Goal: Information Seeking & Learning: Learn about a topic

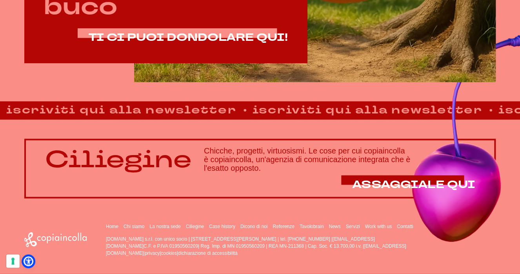
scroll to position [467, 0]
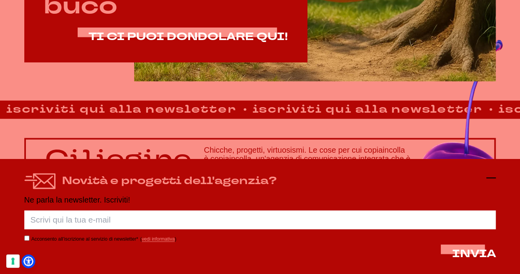
click at [490, 176] on icon at bounding box center [491, 177] width 9 height 9
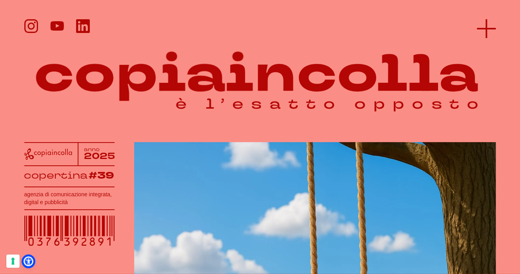
scroll to position [0, 0]
click at [487, 27] on icon at bounding box center [486, 28] width 19 height 19
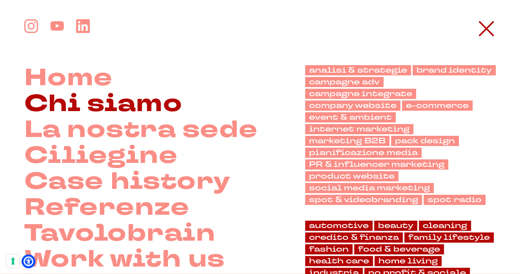
click at [145, 98] on link "Chi siamo" at bounding box center [103, 104] width 159 height 26
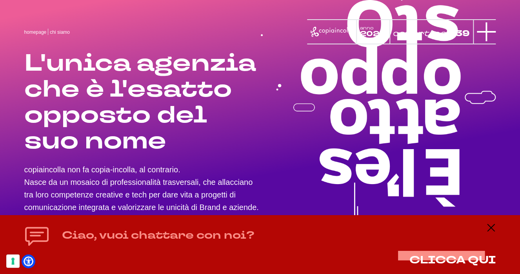
scroll to position [62, 0]
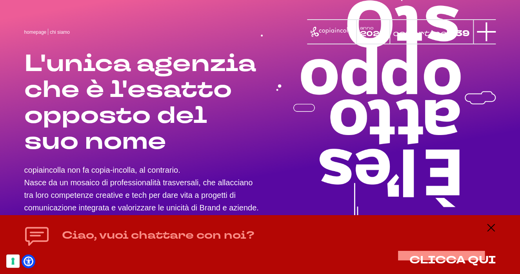
click at [493, 33] on icon at bounding box center [486, 31] width 19 height 19
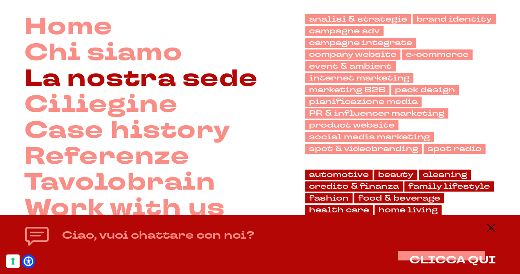
scroll to position [53, 0]
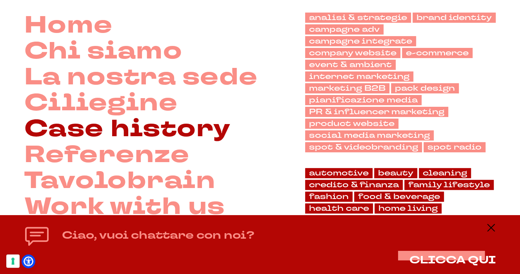
click at [123, 130] on link "Case history" at bounding box center [127, 129] width 207 height 26
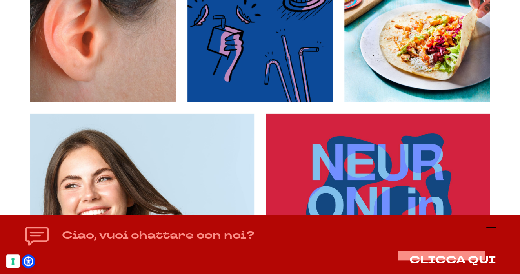
scroll to position [1039, 0]
click at [491, 226] on icon at bounding box center [491, 227] width 9 height 9
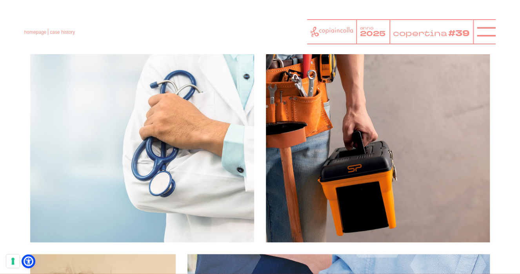
scroll to position [4328, 0]
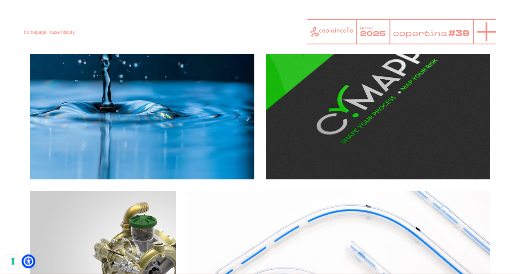
click at [479, 37] on icon at bounding box center [486, 31] width 19 height 19
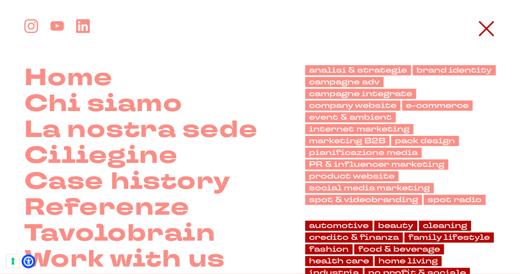
scroll to position [5986, 0]
click at [343, 142] on link "marketing B2B" at bounding box center [347, 141] width 84 height 10
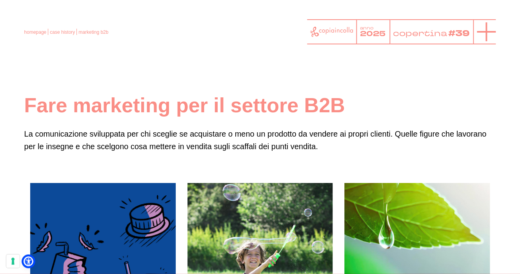
scroll to position [1, 0]
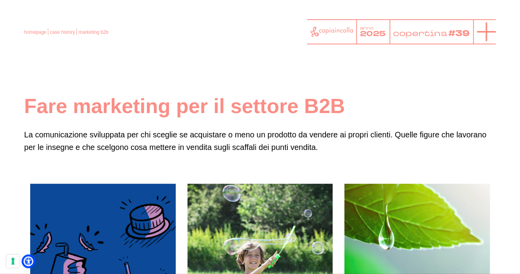
click at [483, 36] on icon at bounding box center [486, 31] width 19 height 19
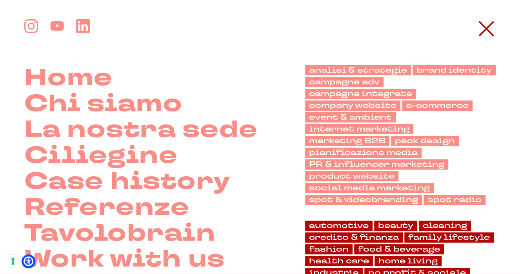
scroll to position [0, 0]
click at [374, 83] on link "campagne adv" at bounding box center [344, 82] width 78 height 10
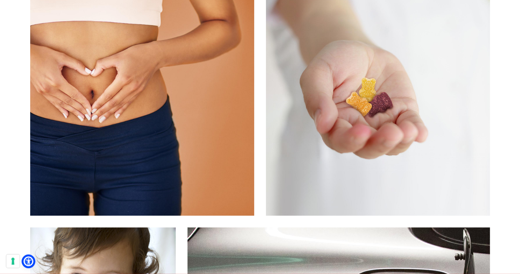
scroll to position [351, 0]
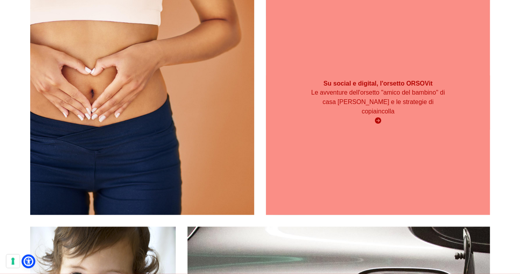
click at [346, 155] on div "Su social e digital, l'orsetto ORSOVit Le avventure dell'orsetto "amico del bam…" at bounding box center [378, 103] width 224 height 224
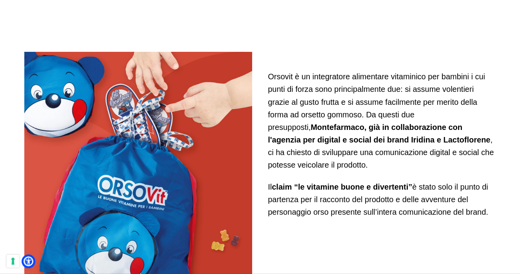
scroll to position [528, 0]
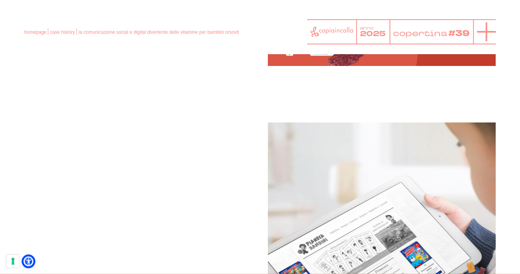
click at [481, 34] on icon at bounding box center [486, 31] width 19 height 19
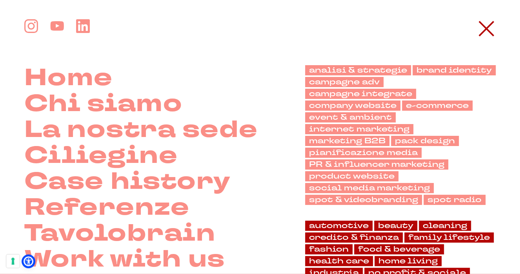
scroll to position [1025, 0]
click at [356, 148] on link "pianificazione media" at bounding box center [363, 153] width 117 height 10
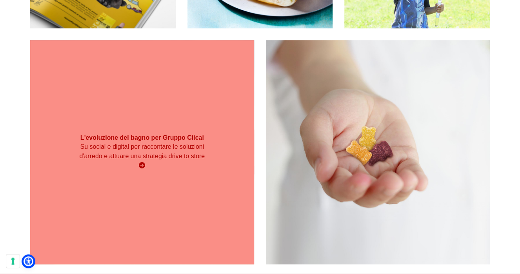
scroll to position [303, 0]
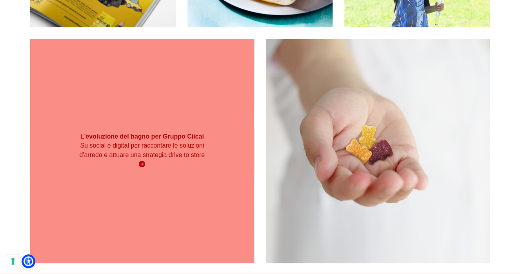
click at [200, 178] on div "L'evoluzione del bagno per Gruppo Ciicai Su social e digital per raccontare le …" at bounding box center [142, 151] width 224 height 224
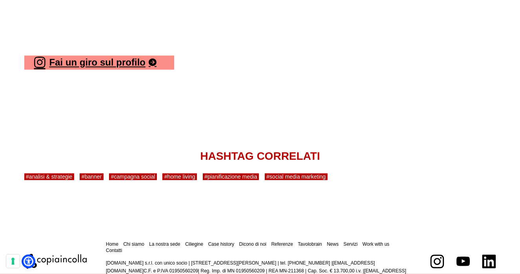
scroll to position [1849, 0]
